Goal: Task Accomplishment & Management: Manage account settings

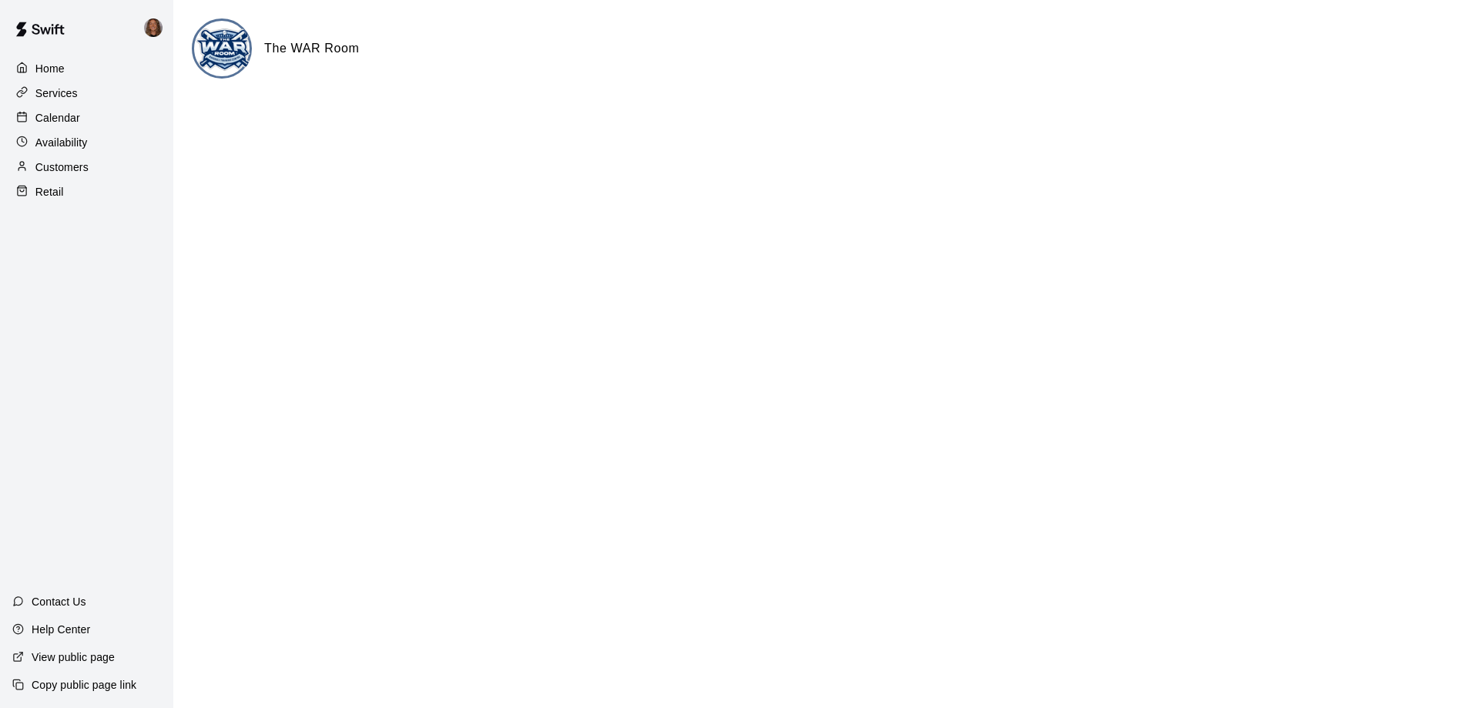
click at [68, 97] on p "Services" at bounding box center [56, 92] width 42 height 15
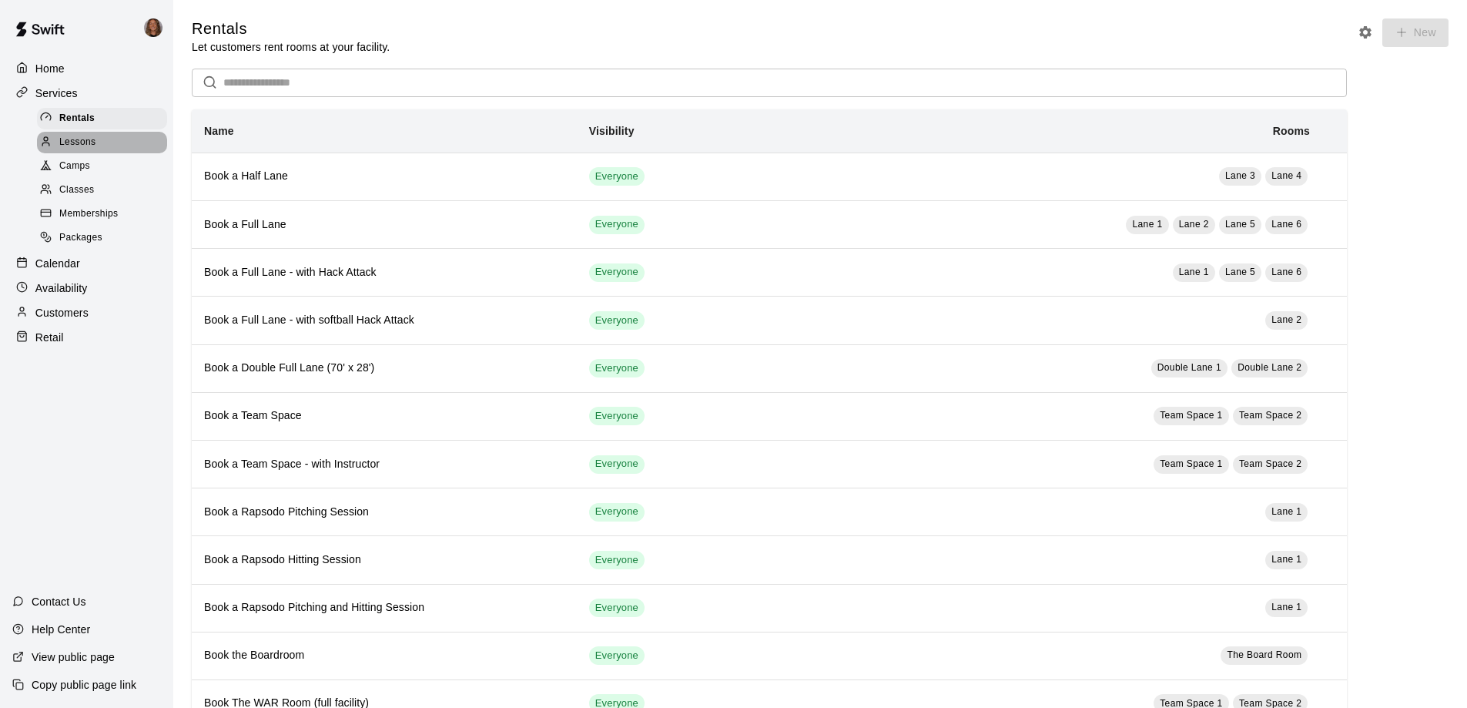
click at [83, 142] on span "Lessons" at bounding box center [77, 142] width 37 height 15
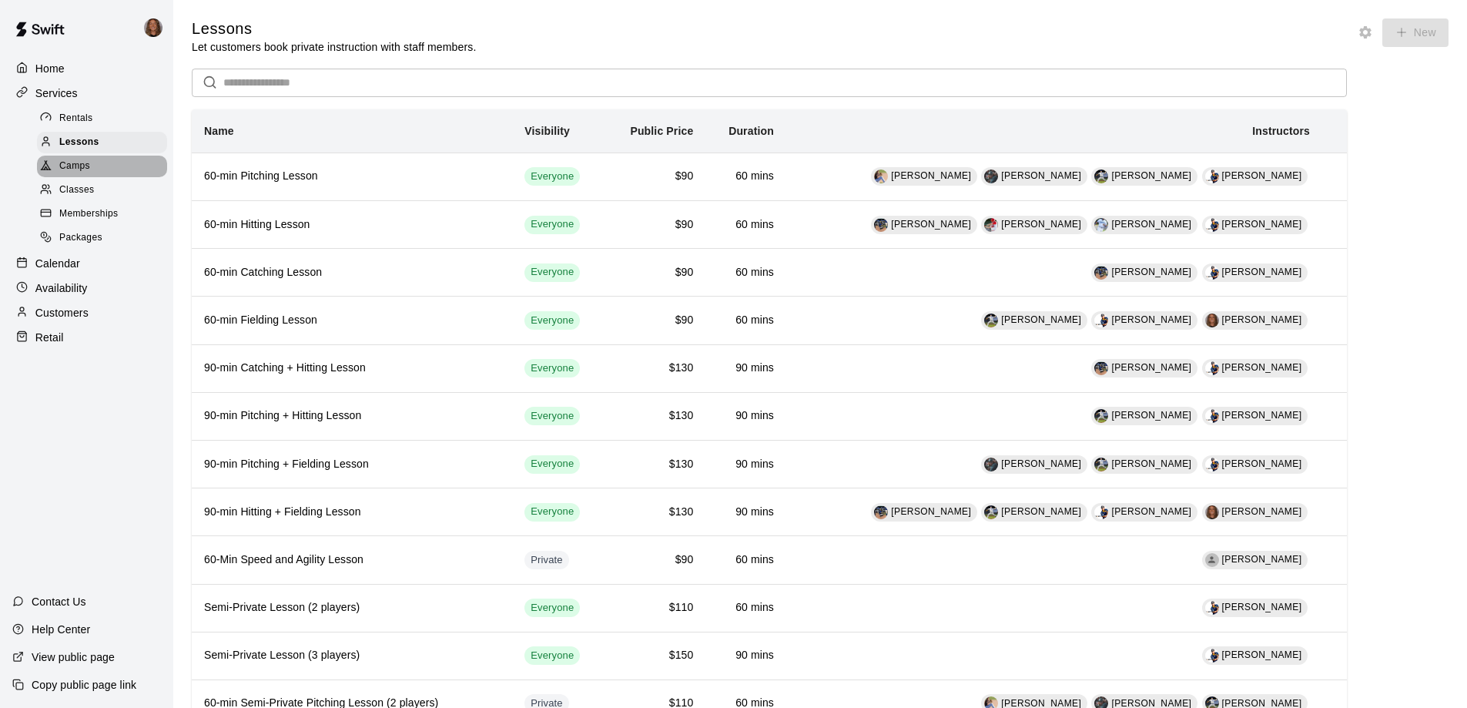
click at [99, 166] on div "Camps" at bounding box center [102, 167] width 130 height 22
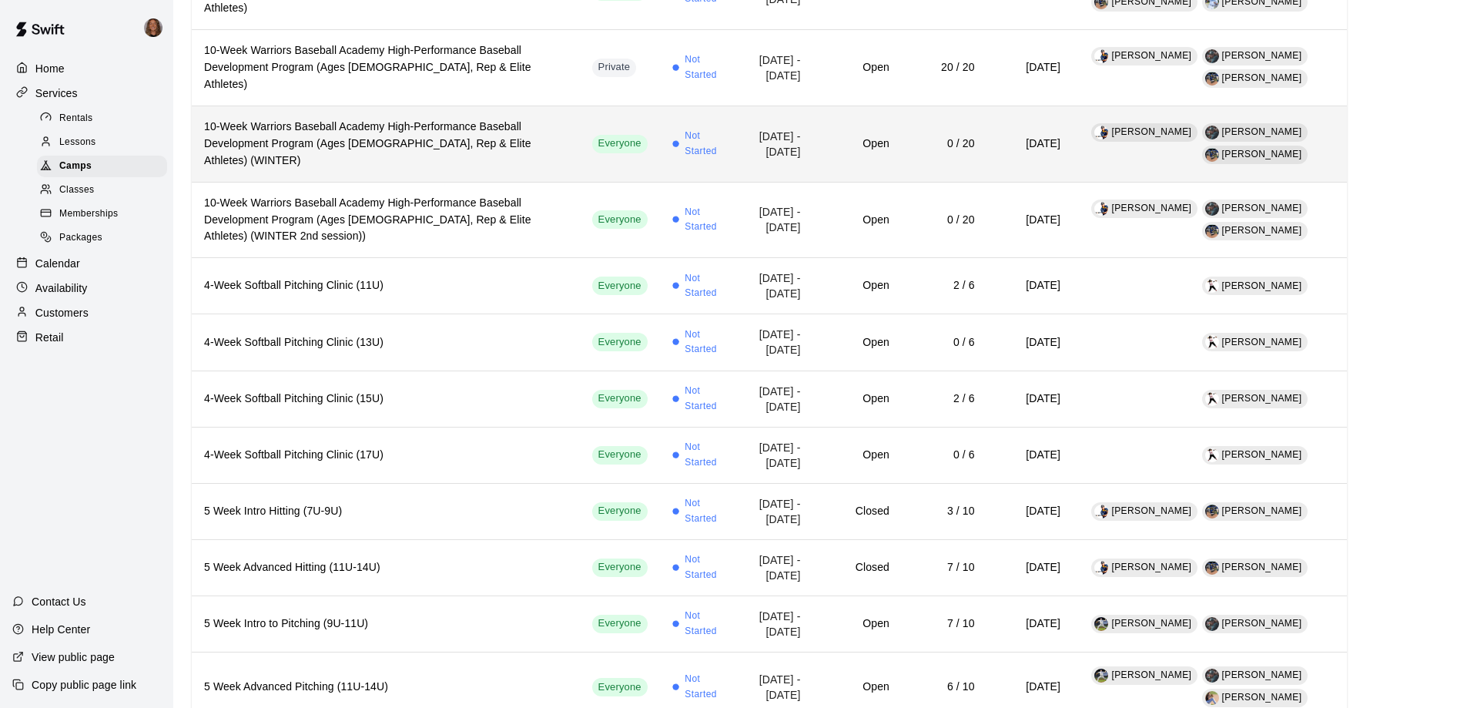
scroll to position [169, 0]
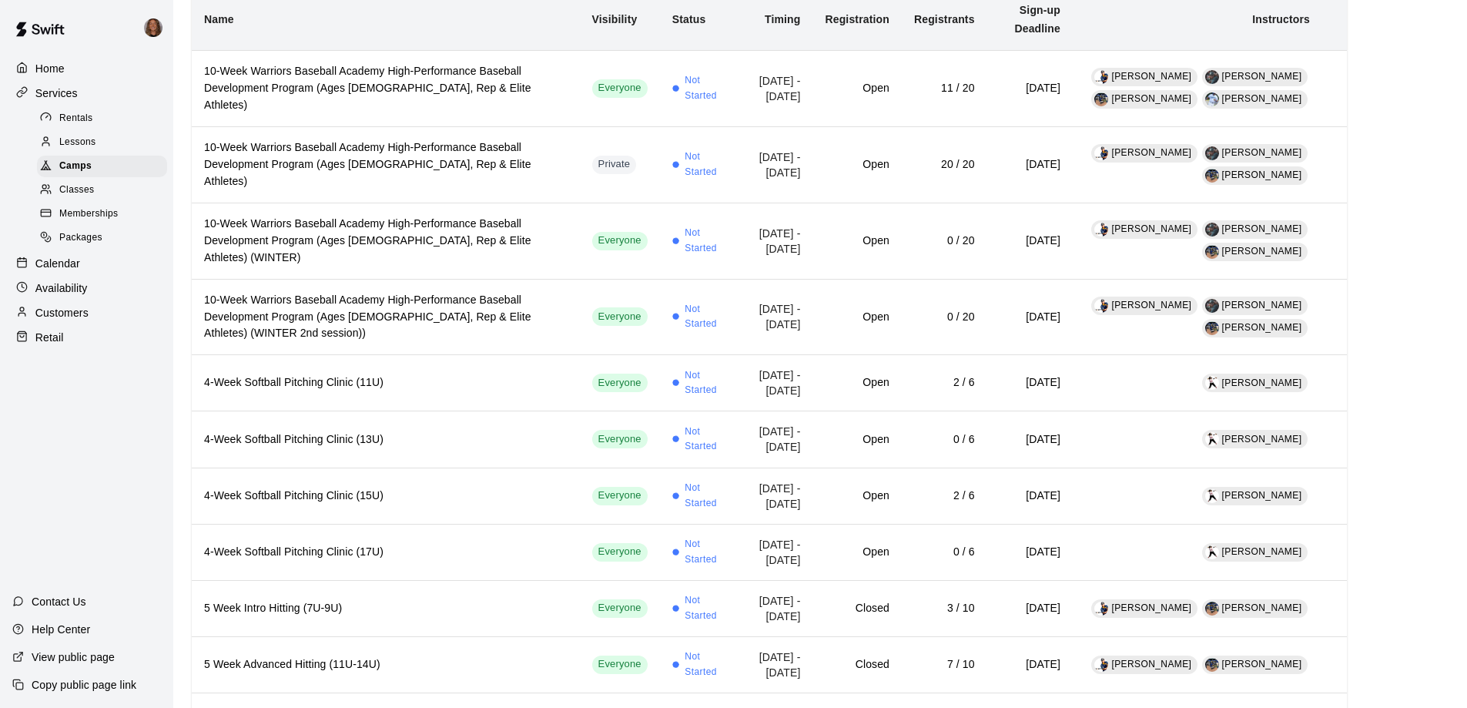
click at [102, 188] on div "Classes" at bounding box center [102, 190] width 130 height 22
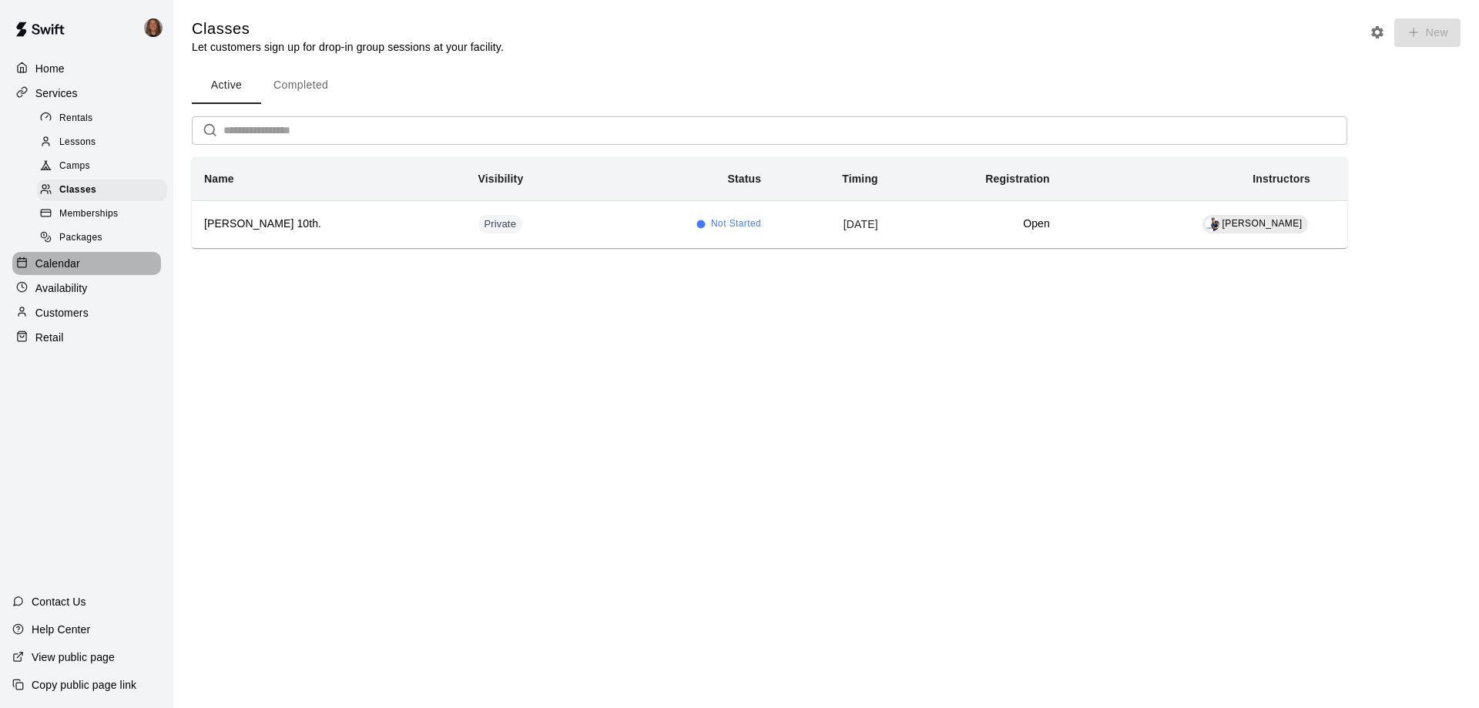
click at [85, 264] on div "Calendar" at bounding box center [86, 263] width 149 height 23
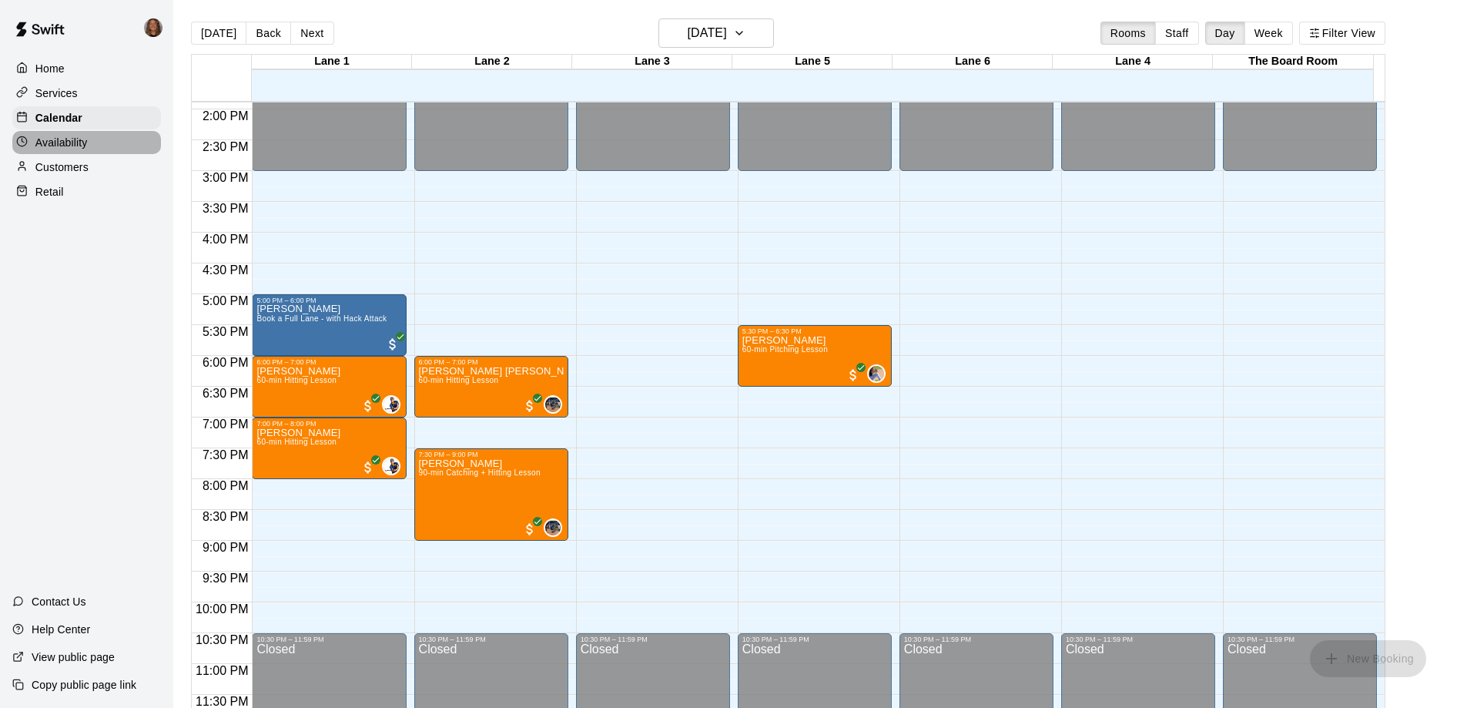
click at [69, 150] on p "Availability" at bounding box center [61, 142] width 52 height 15
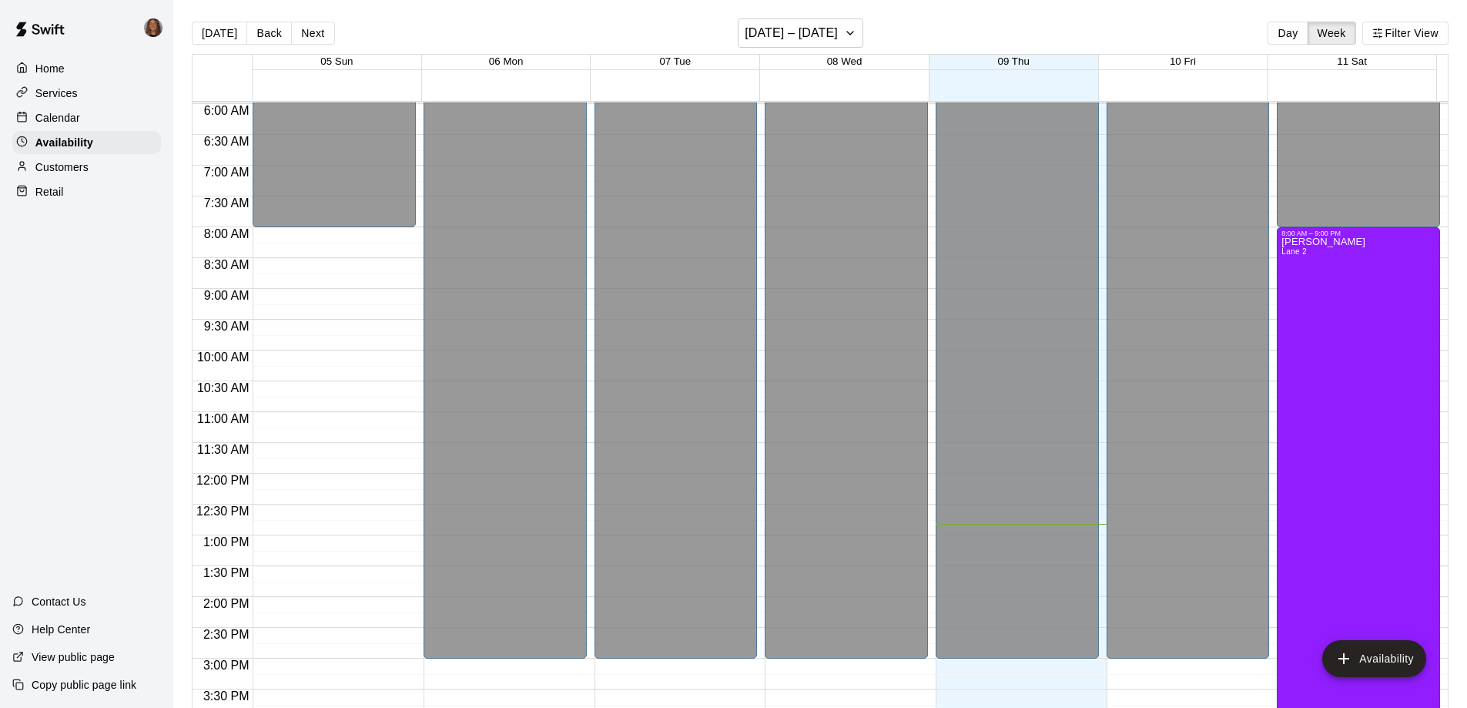
scroll to position [327, 0]
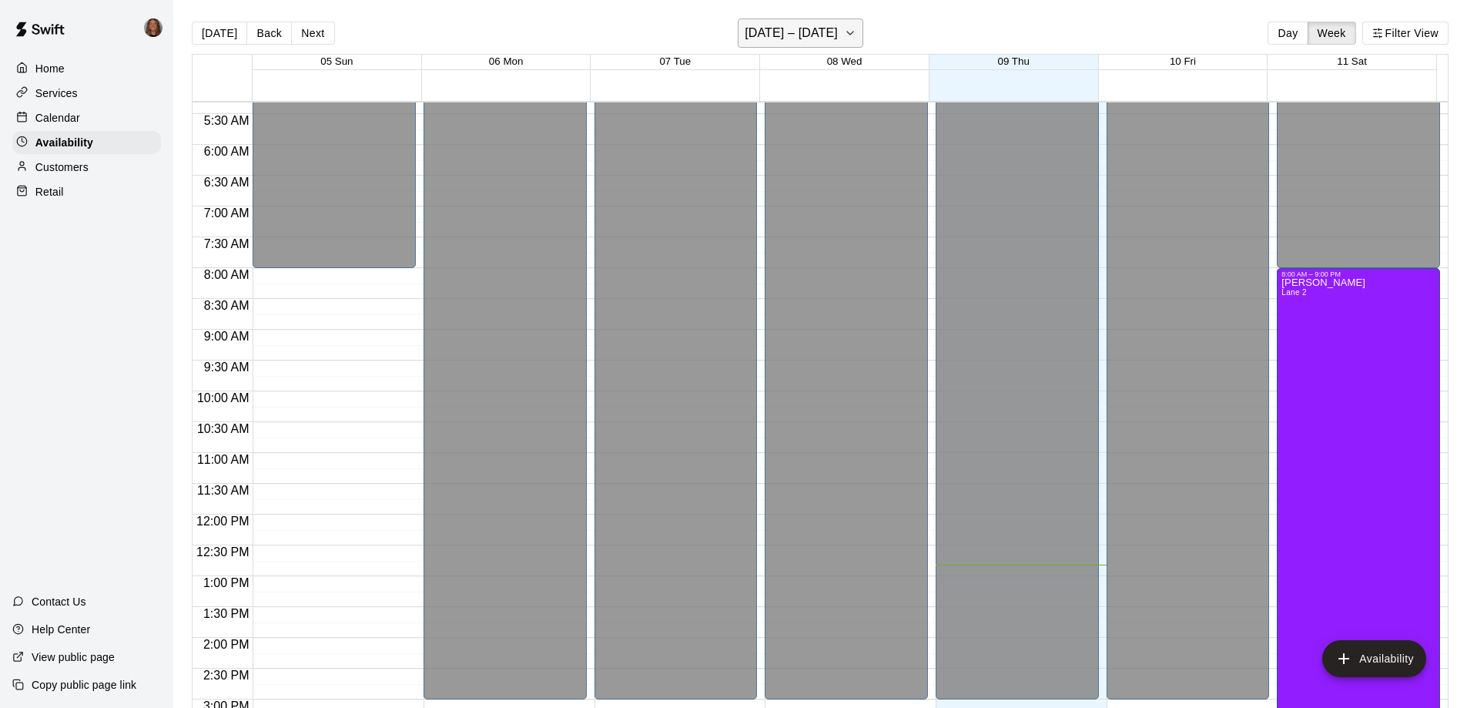
click at [847, 31] on icon "button" at bounding box center [850, 33] width 12 height 18
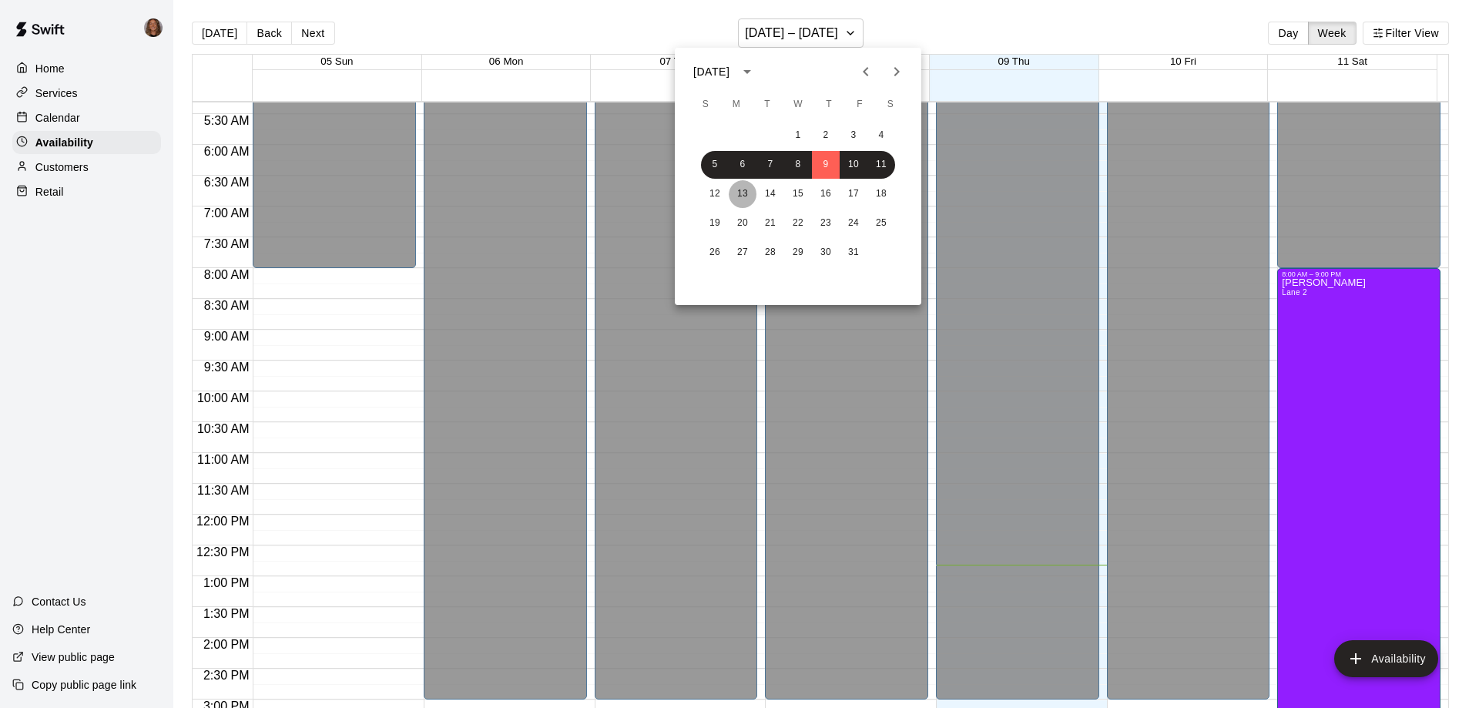
click at [741, 195] on button "13" at bounding box center [743, 194] width 28 height 28
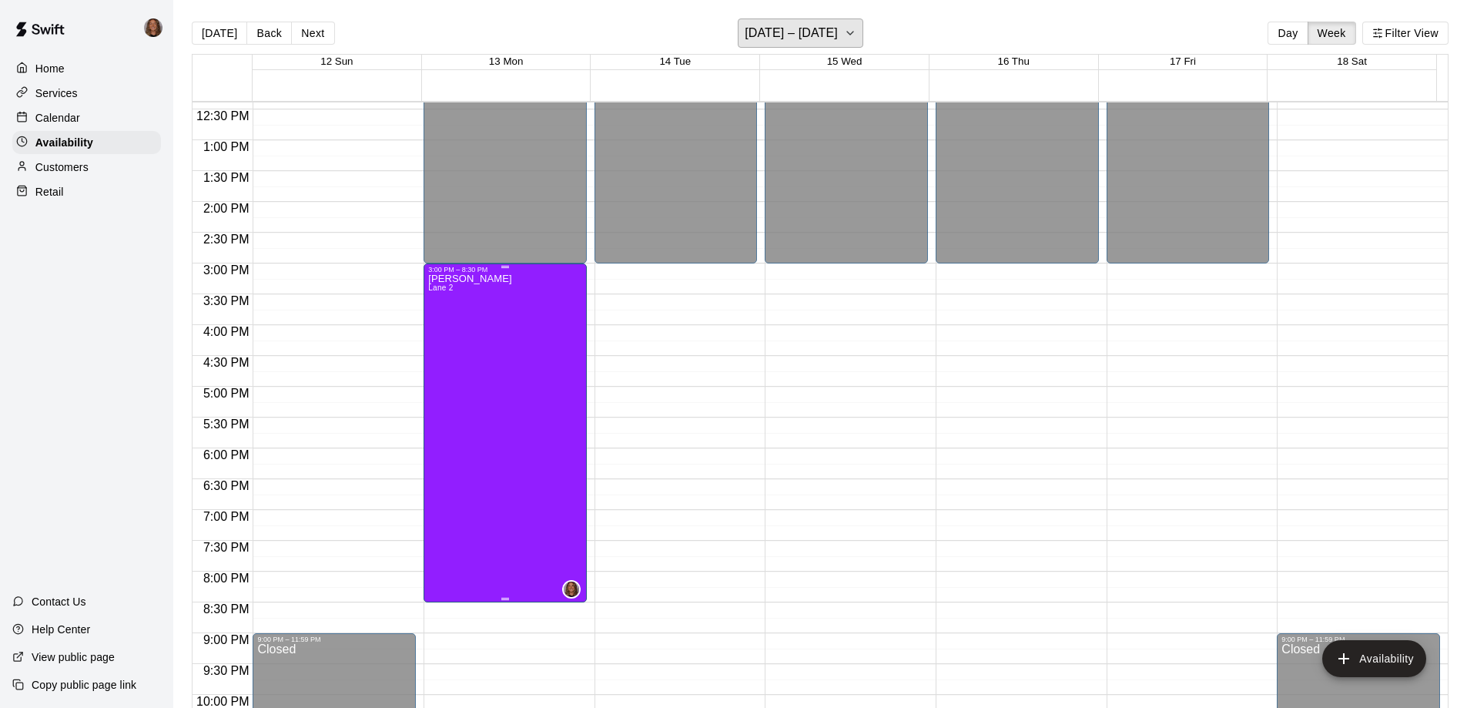
scroll to position [789, 0]
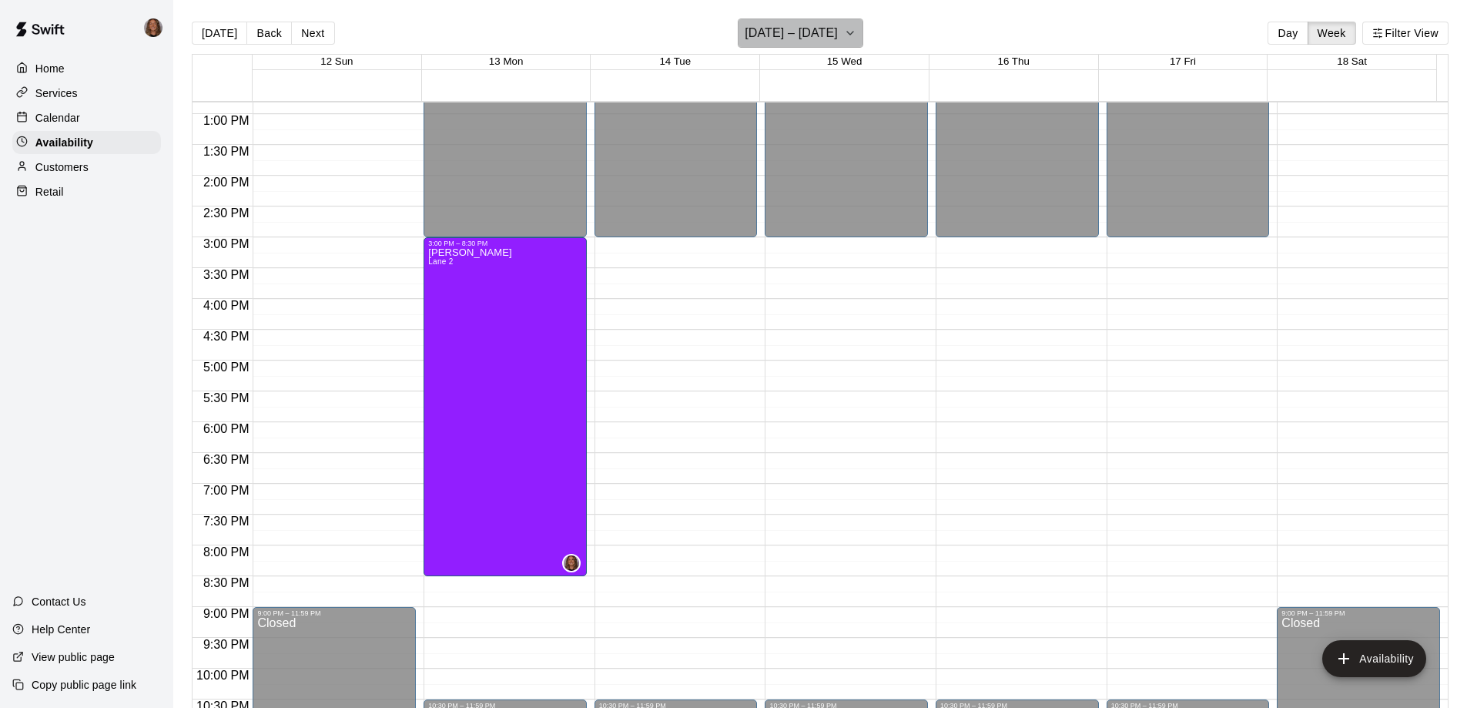
click at [844, 28] on icon "button" at bounding box center [850, 33] width 12 height 18
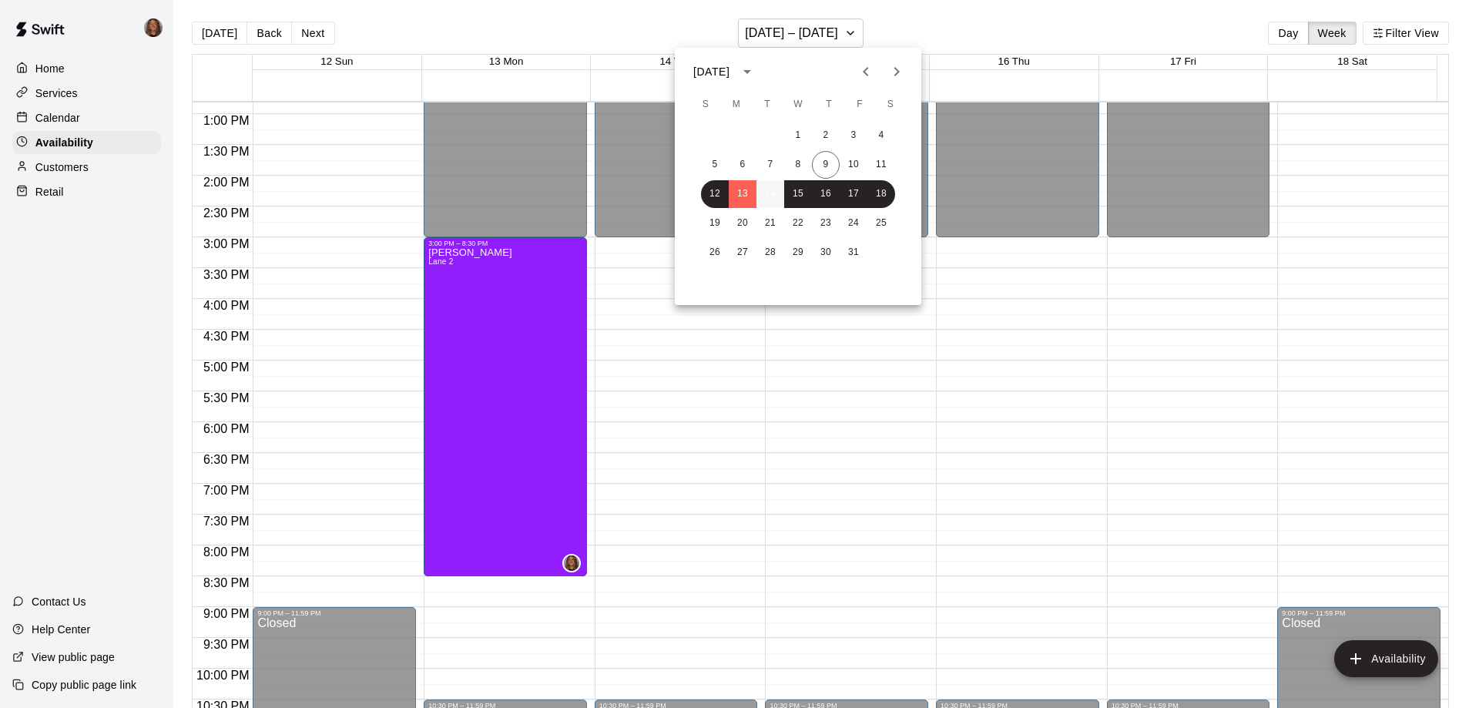
click at [769, 192] on button "14" at bounding box center [770, 194] width 28 height 28
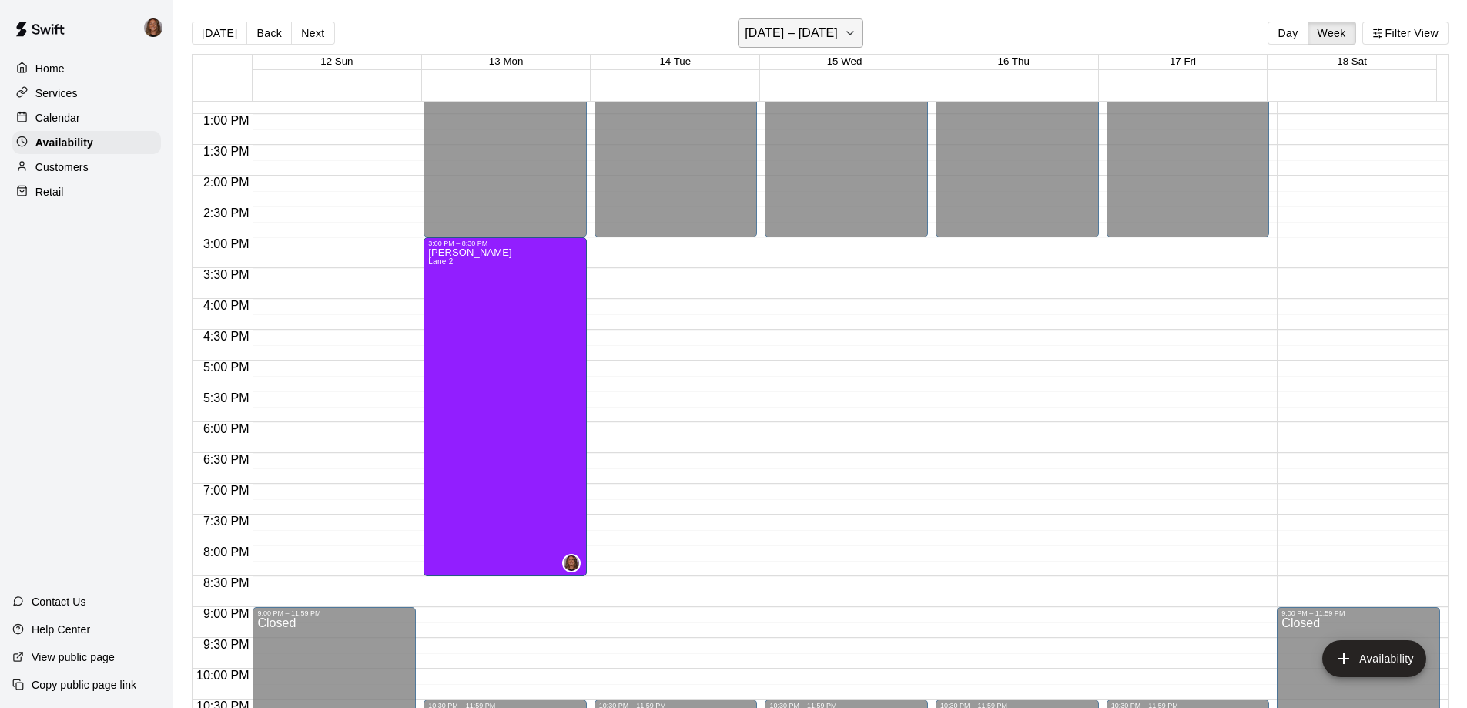
click at [834, 32] on button "[DATE] – [DATE]" at bounding box center [801, 32] width 126 height 29
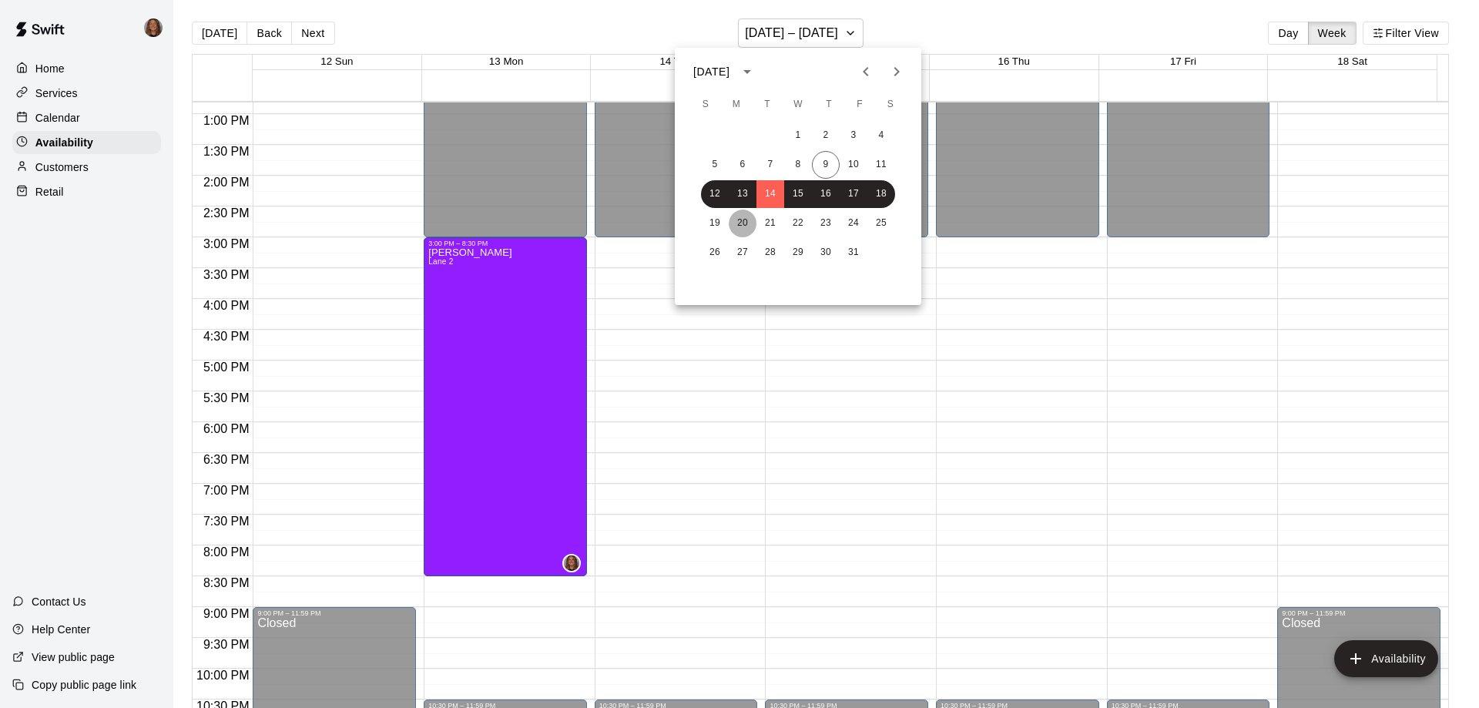
click at [738, 220] on button "20" at bounding box center [743, 223] width 28 height 28
